Goal: Transaction & Acquisition: Purchase product/service

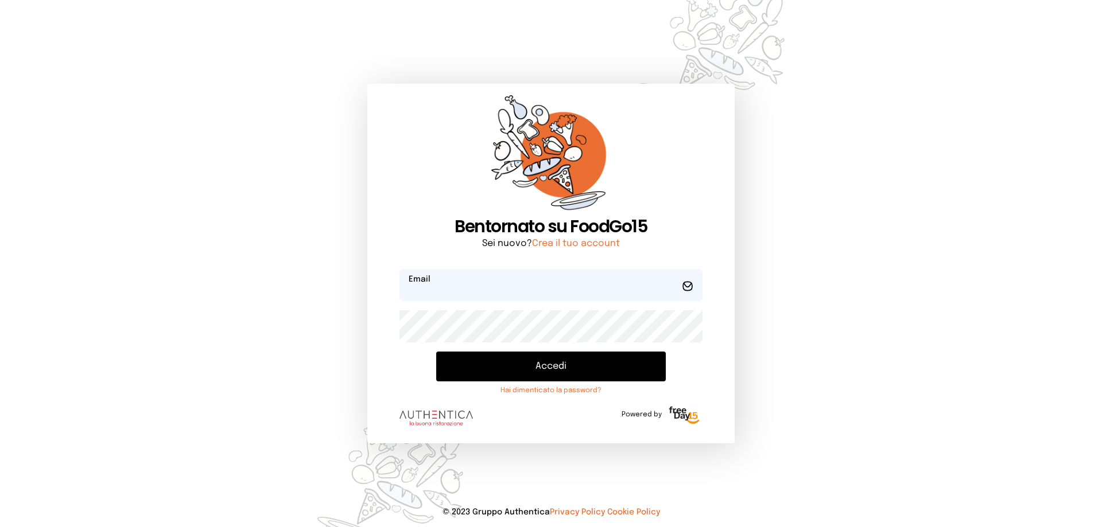
type input "**********"
click at [545, 367] on button "Accedi" at bounding box center [550, 367] width 229 height 30
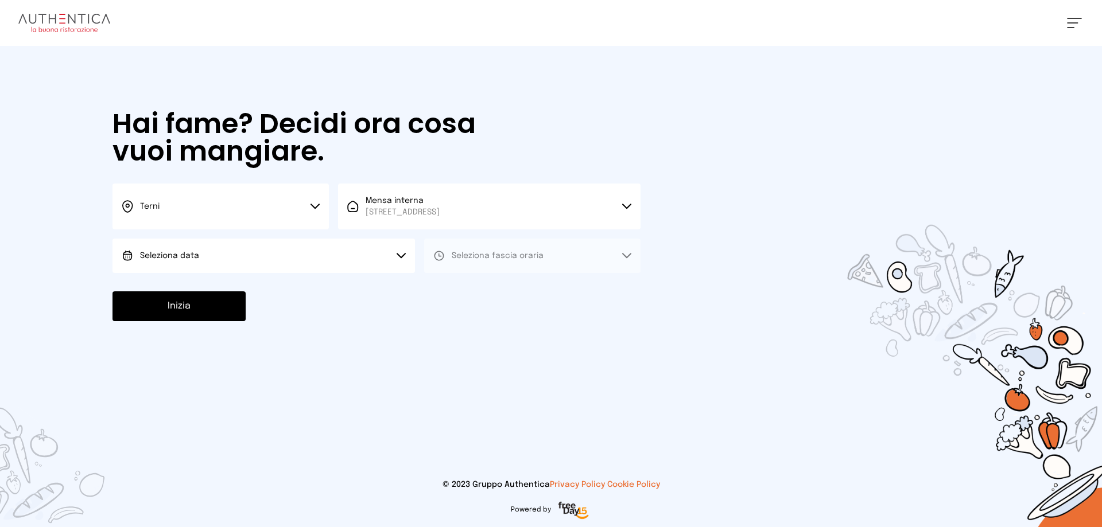
click at [151, 259] on span "Seleziona data" at bounding box center [169, 256] width 59 height 8
click at [155, 288] on span "[DATE], [DATE]" at bounding box center [168, 287] width 56 height 11
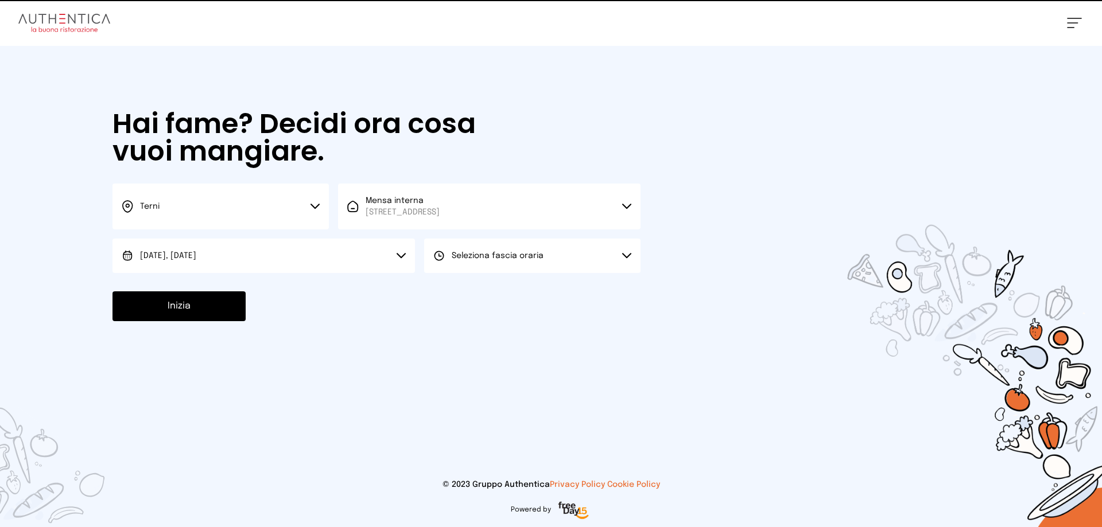
click at [469, 256] on span "Seleziona fascia oraria" at bounding box center [498, 256] width 92 height 8
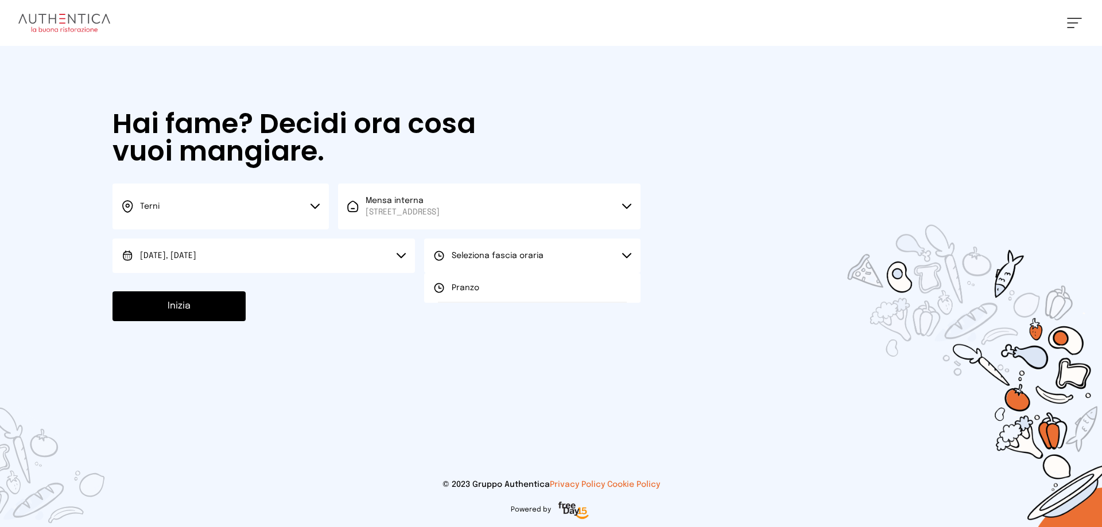
click at [469, 286] on span "Pranzo" at bounding box center [466, 287] width 28 height 11
click at [174, 308] on button "Inizia" at bounding box center [178, 306] width 133 height 30
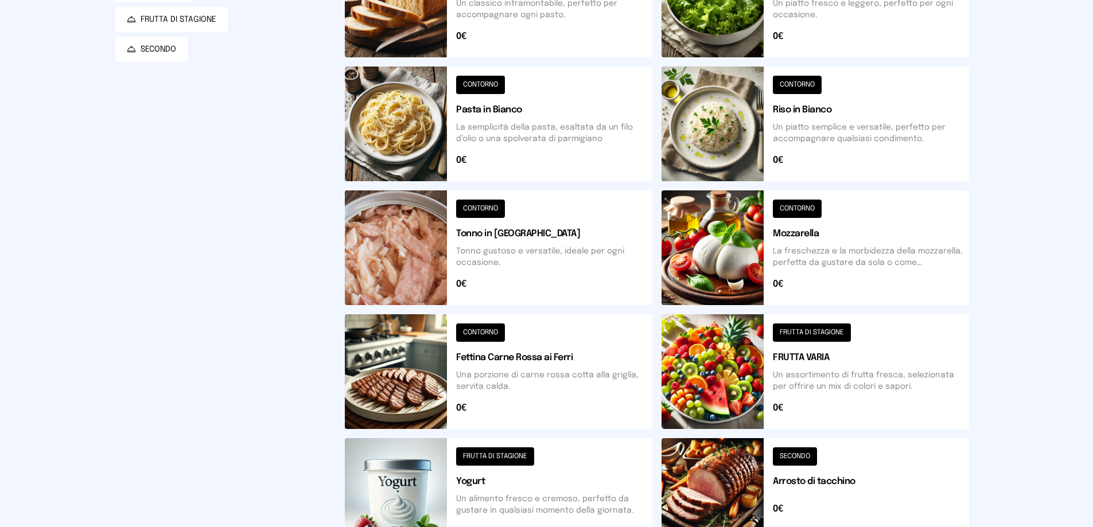
scroll to position [287, 0]
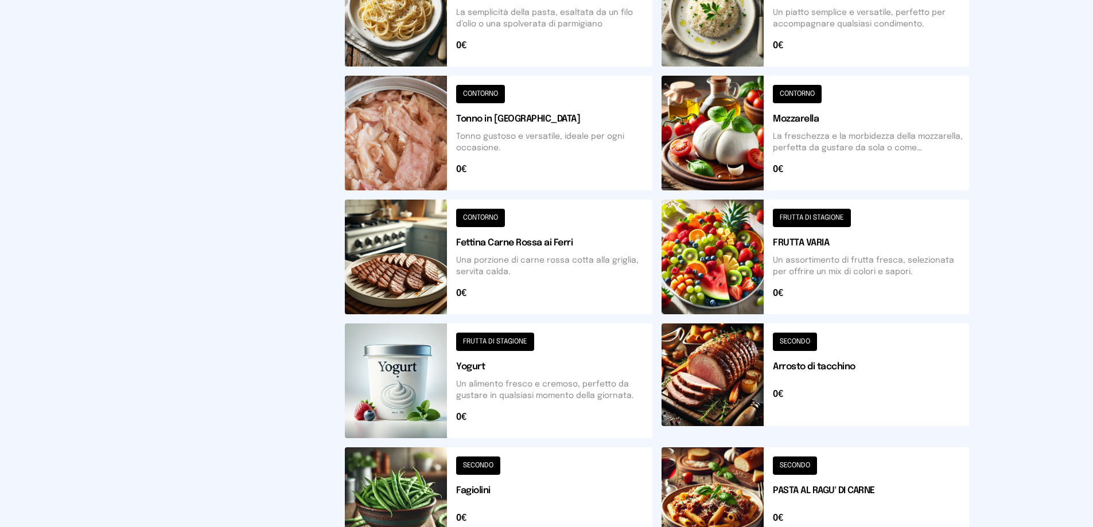
click at [794, 344] on button at bounding box center [816, 381] width 308 height 115
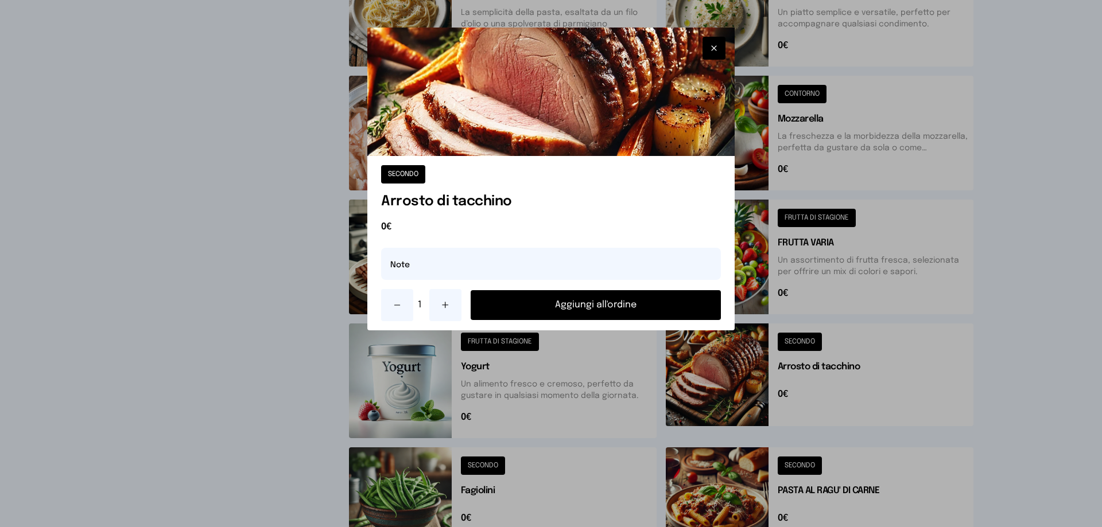
click at [450, 306] on button at bounding box center [445, 305] width 32 height 32
click at [610, 306] on button "Aggiungi all'ordine" at bounding box center [595, 305] width 250 height 30
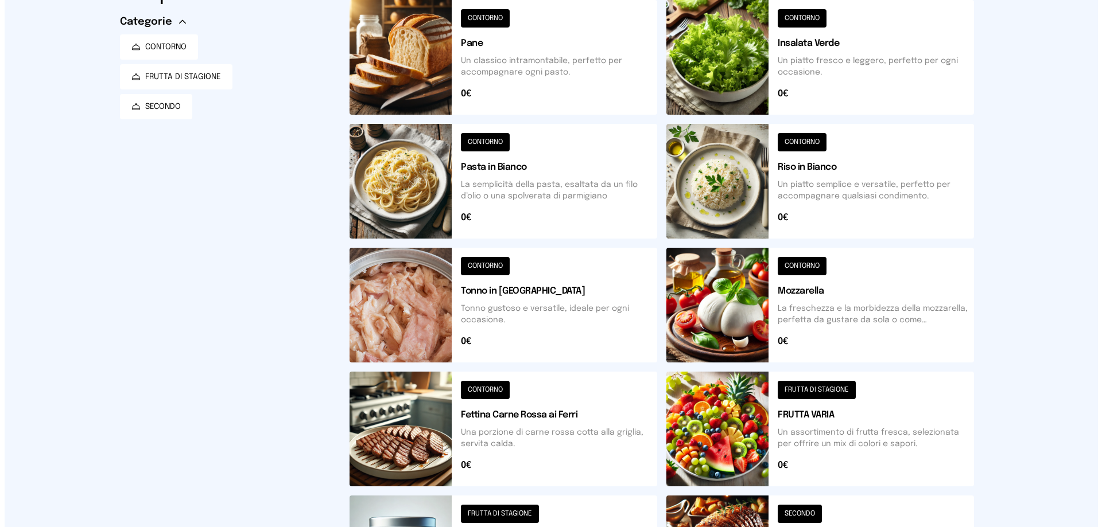
scroll to position [0, 0]
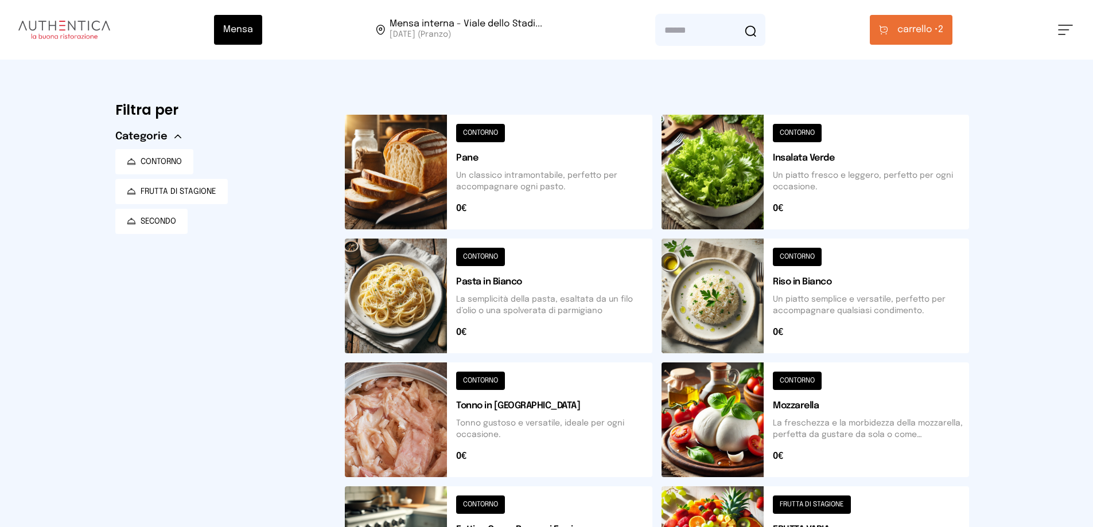
click at [807, 164] on button at bounding box center [816, 172] width 308 height 115
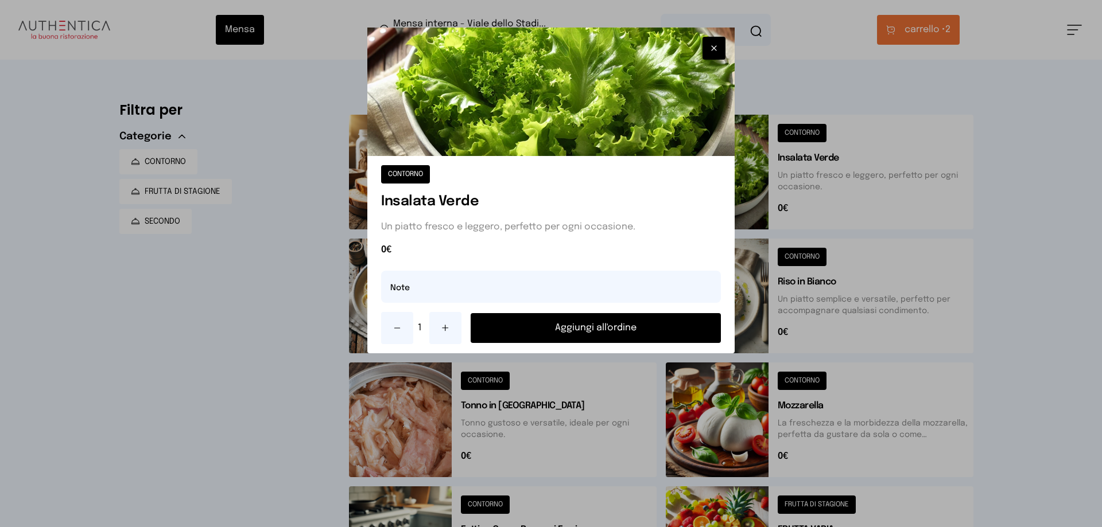
click at [591, 329] on button "Aggiungi all'ordine" at bounding box center [595, 328] width 250 height 30
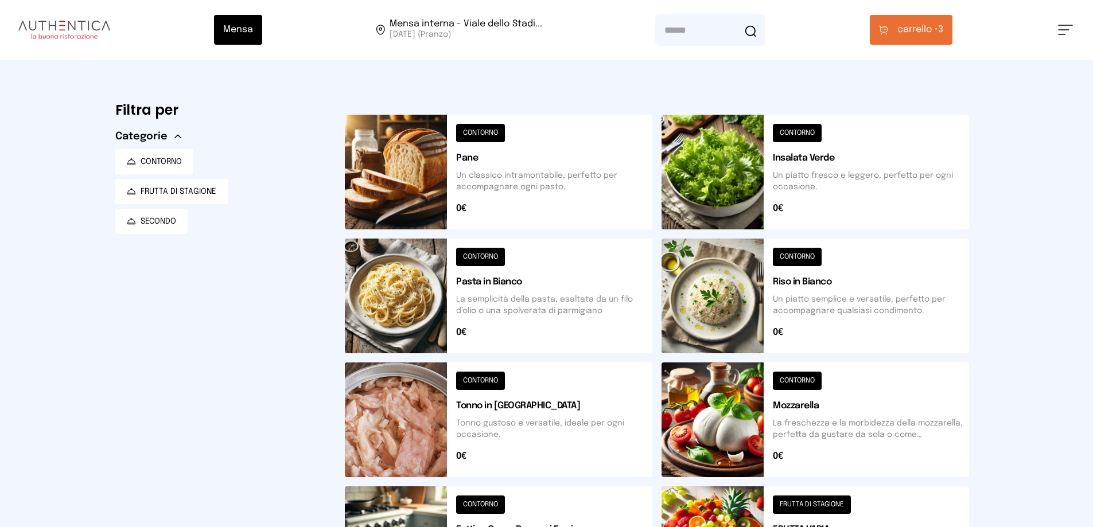
click at [918, 27] on span "carrello •" at bounding box center [917, 30] width 41 height 14
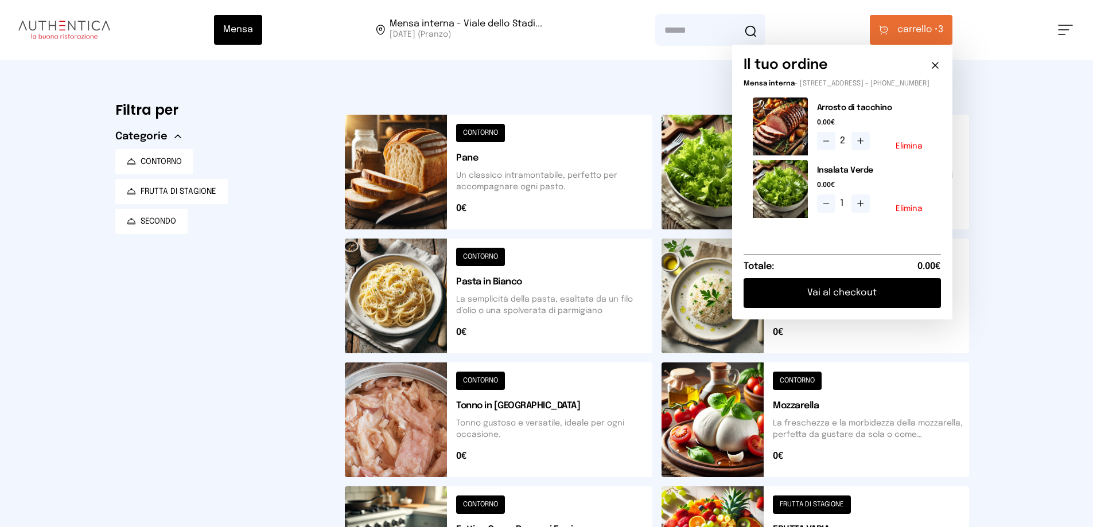
click at [849, 301] on button "Vai al checkout" at bounding box center [842, 293] width 197 height 30
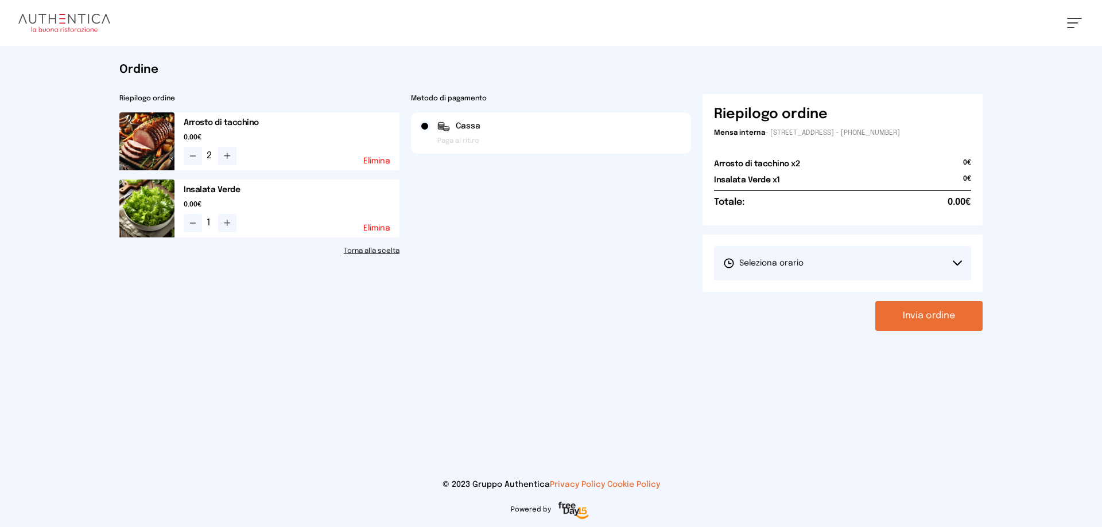
click at [815, 251] on button "Seleziona orario" at bounding box center [842, 263] width 257 height 34
click at [792, 302] on li "1° Turno (13:00 - 15:00)" at bounding box center [842, 296] width 257 height 30
click at [931, 316] on button "Invia ordine" at bounding box center [928, 316] width 107 height 30
